Goal: Transaction & Acquisition: Purchase product/service

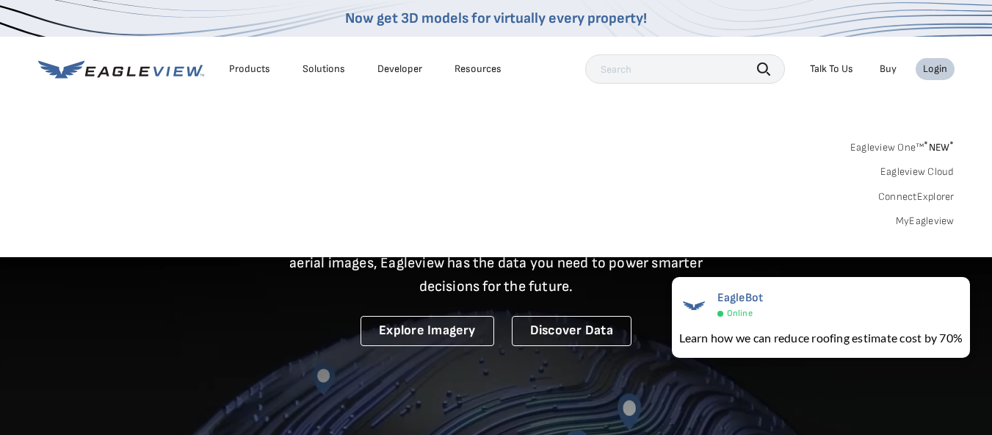
click at [941, 73] on div "Login" at bounding box center [935, 68] width 24 height 13
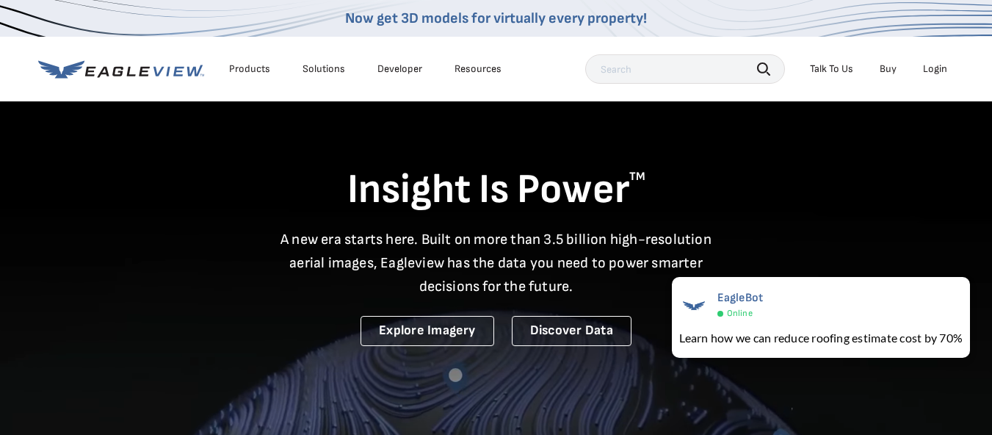
click at [940, 62] on div "Login" at bounding box center [935, 68] width 24 height 13
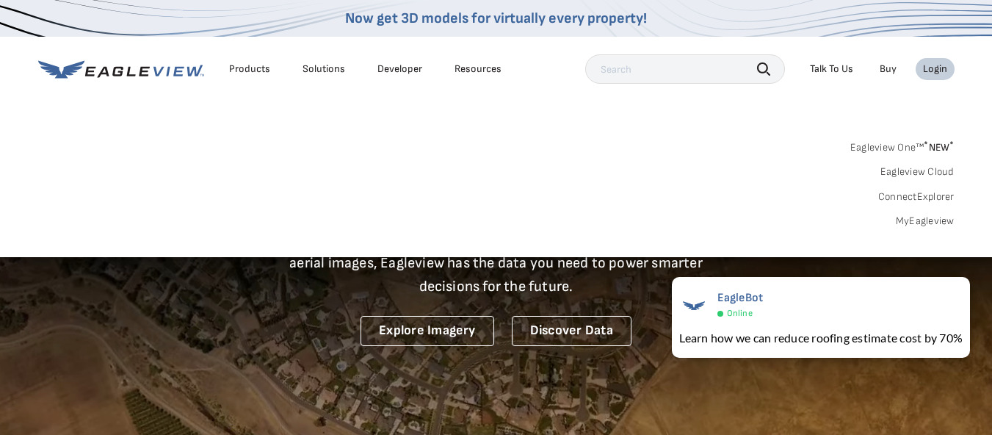
click at [922, 220] on link "MyEagleview" at bounding box center [925, 221] width 59 height 13
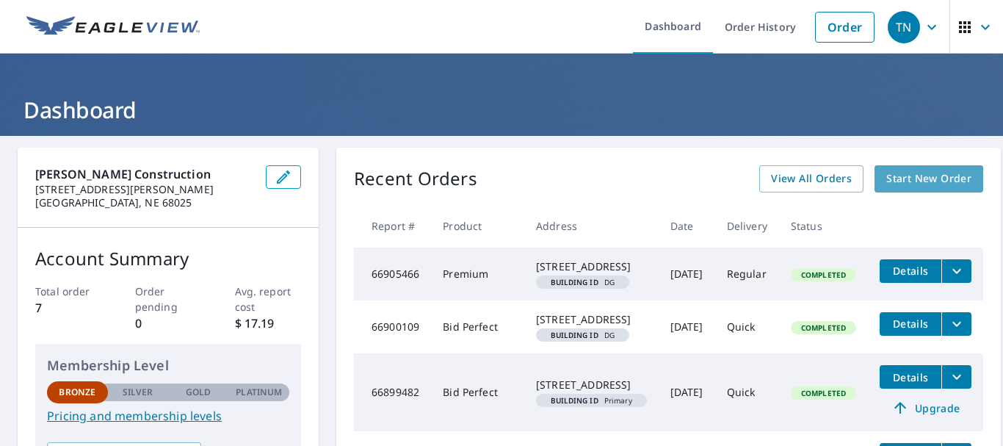
click at [887, 186] on span "Start New Order" at bounding box center [929, 179] width 85 height 18
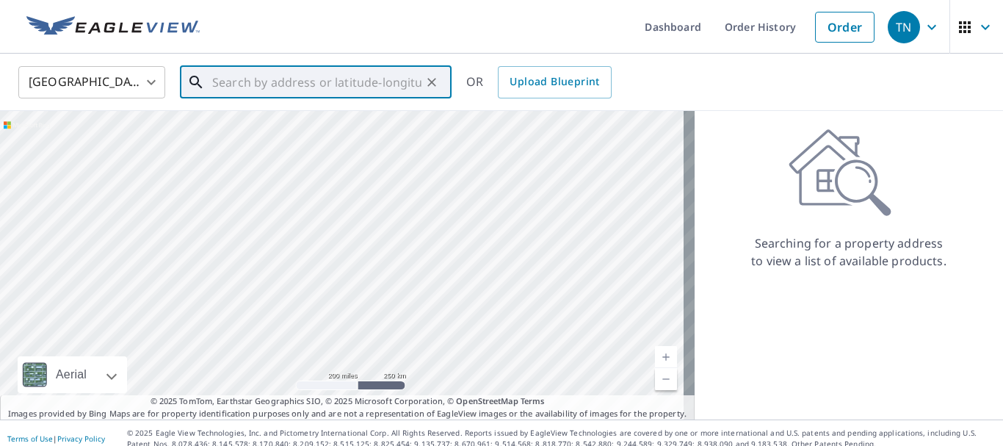
click at [391, 83] on input "text" at bounding box center [316, 82] width 209 height 41
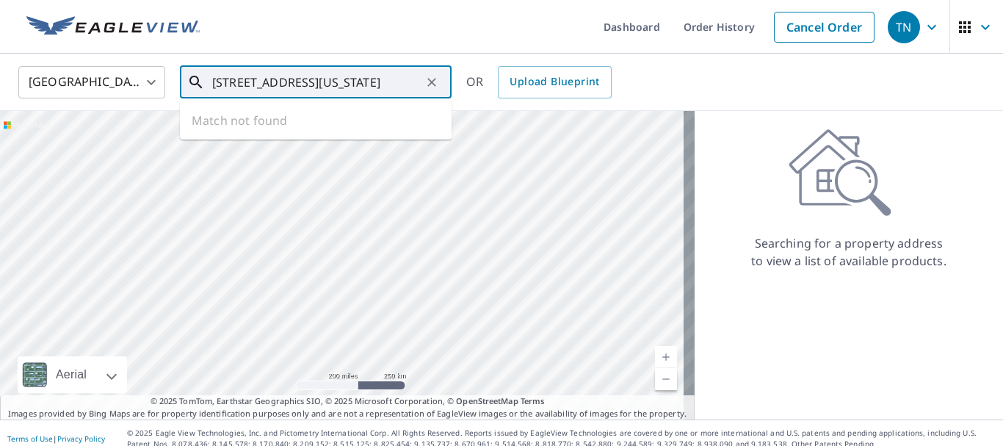
scroll to position [0, 35]
type input "1546 n luther road fremont nebraska 68025"
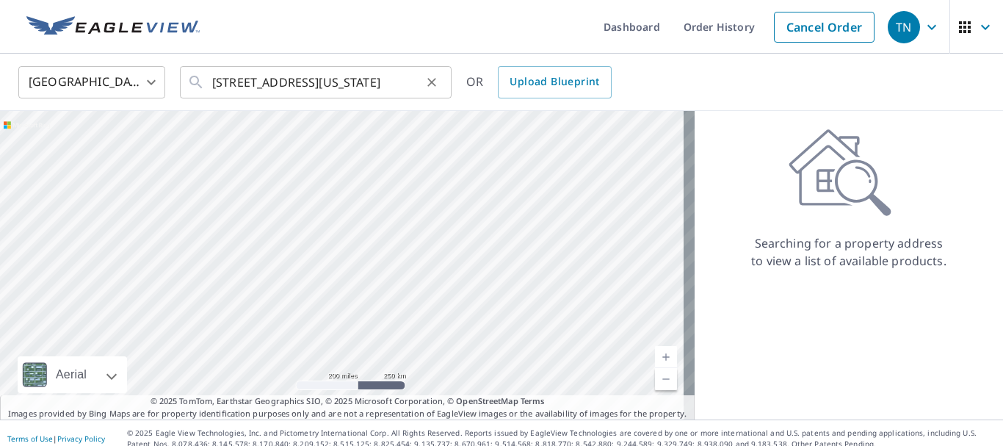
scroll to position [0, 0]
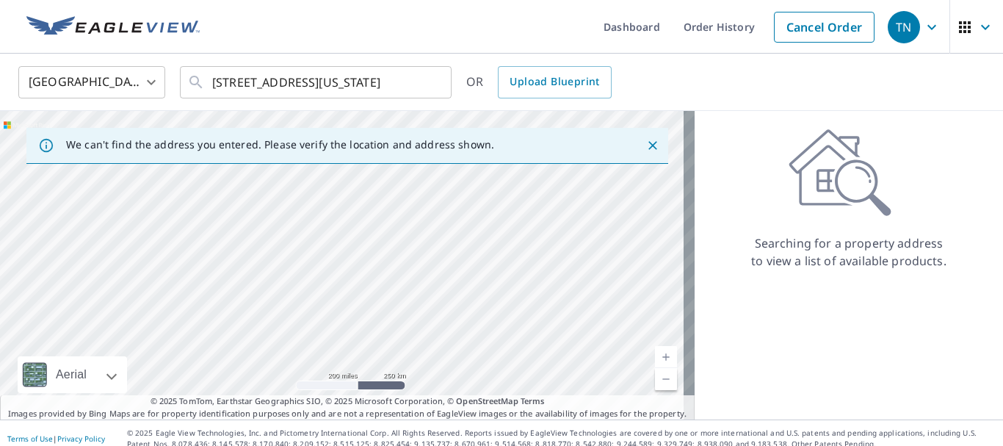
click at [713, 252] on div "Searching for a property address to view a list of available products." at bounding box center [849, 199] width 309 height 141
